Goal: Navigation & Orientation: Find specific page/section

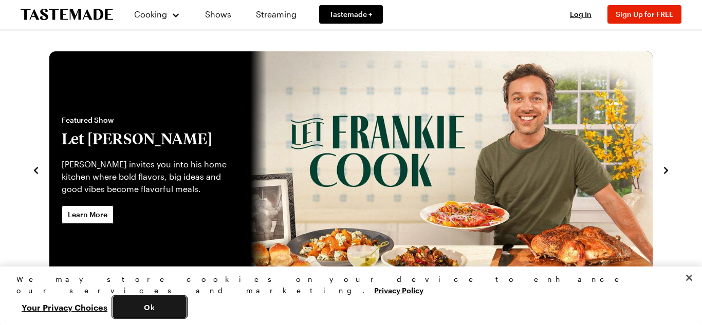
click at [187, 306] on button "Ok" at bounding box center [150, 308] width 74 height 22
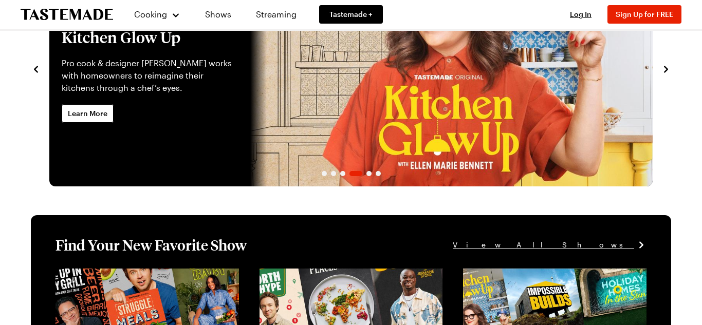
scroll to position [104, 0]
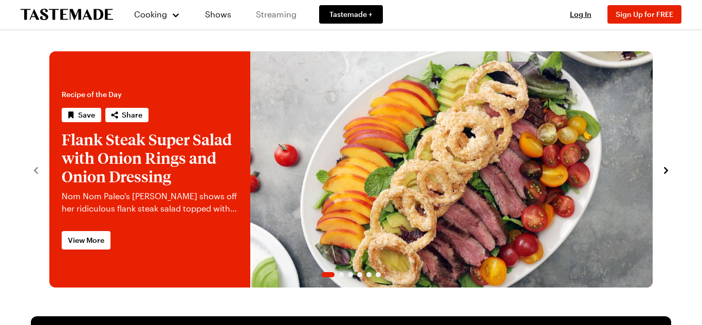
click at [286, 17] on link "Streaming" at bounding box center [276, 14] width 61 height 29
click at [282, 12] on link "Streaming" at bounding box center [276, 14] width 61 height 29
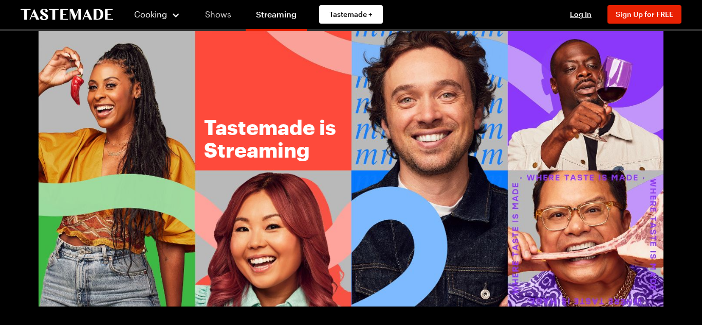
click at [223, 14] on link "Shows" at bounding box center [218, 14] width 47 height 29
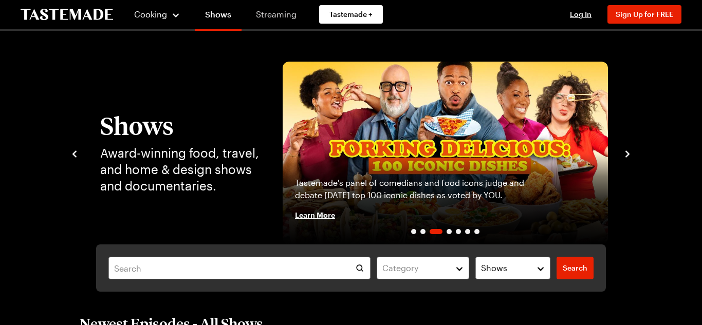
click at [263, 17] on link "Streaming" at bounding box center [276, 14] width 61 height 29
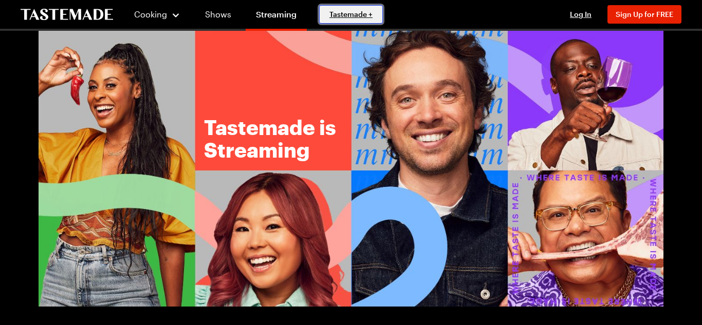
click at [351, 13] on span "Tastemade +" at bounding box center [351, 14] width 43 height 10
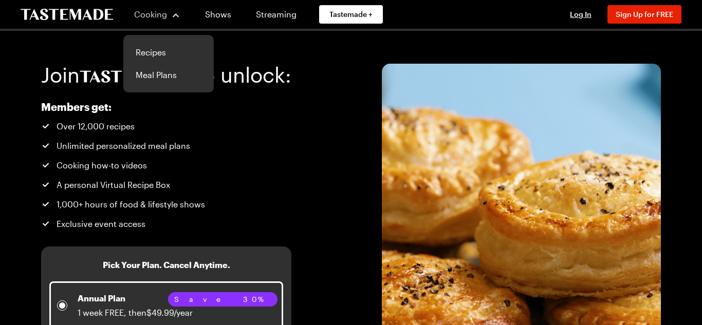
click at [167, 19] on div "Cooking" at bounding box center [157, 14] width 47 height 12
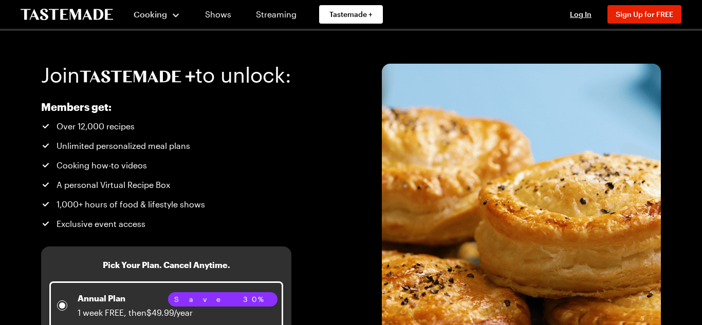
click at [171, 12] on div "Cooking" at bounding box center [157, 14] width 47 height 12
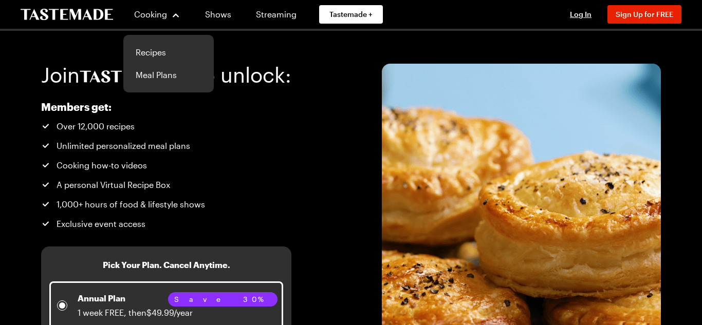
click at [290, 94] on div "Join to unlock: Members get: Over 12,000 recipes Unlimited personalized meal pl…" at bounding box center [166, 251] width 250 height 374
click at [171, 56] on link "Recipes" at bounding box center [169, 52] width 78 height 23
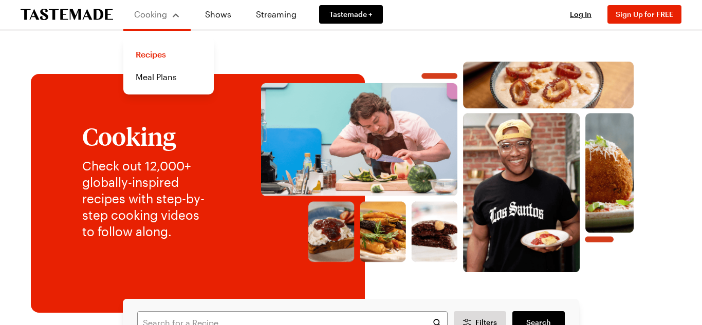
click at [172, 17] on div "Cooking" at bounding box center [157, 14] width 47 height 12
click at [165, 76] on link "Meal Plans" at bounding box center [169, 77] width 78 height 23
